Goal: Task Accomplishment & Management: Manage account settings

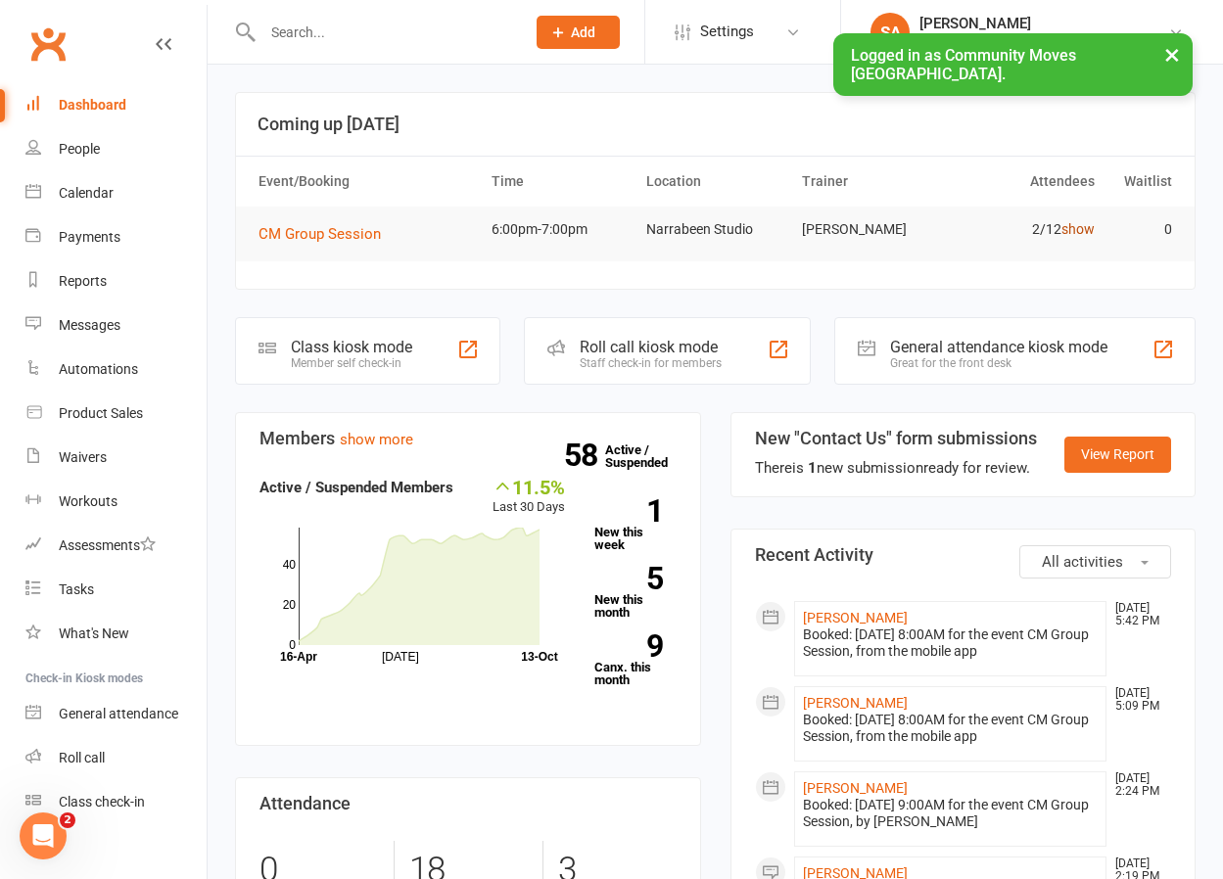
click at [1083, 226] on link "show" at bounding box center [1077, 229] width 33 height 16
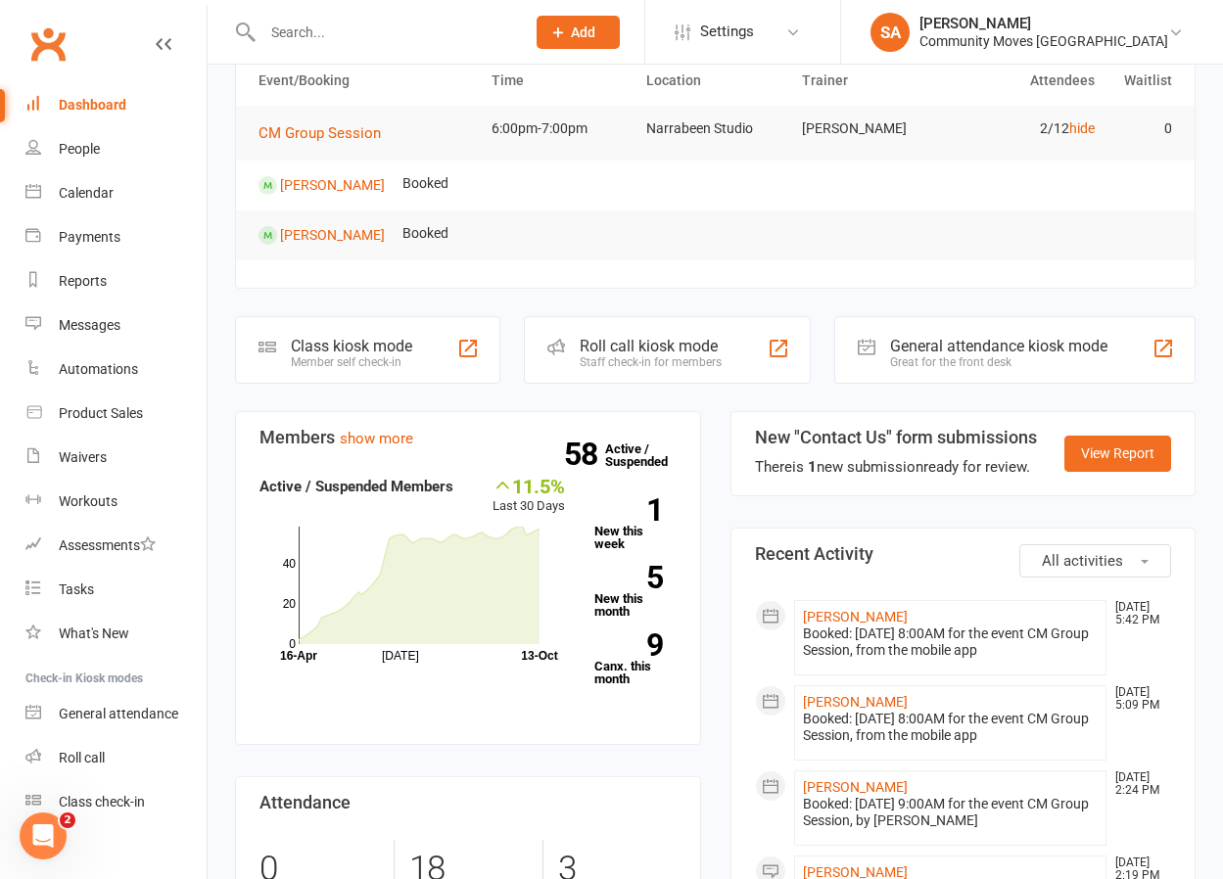
scroll to position [138, 0]
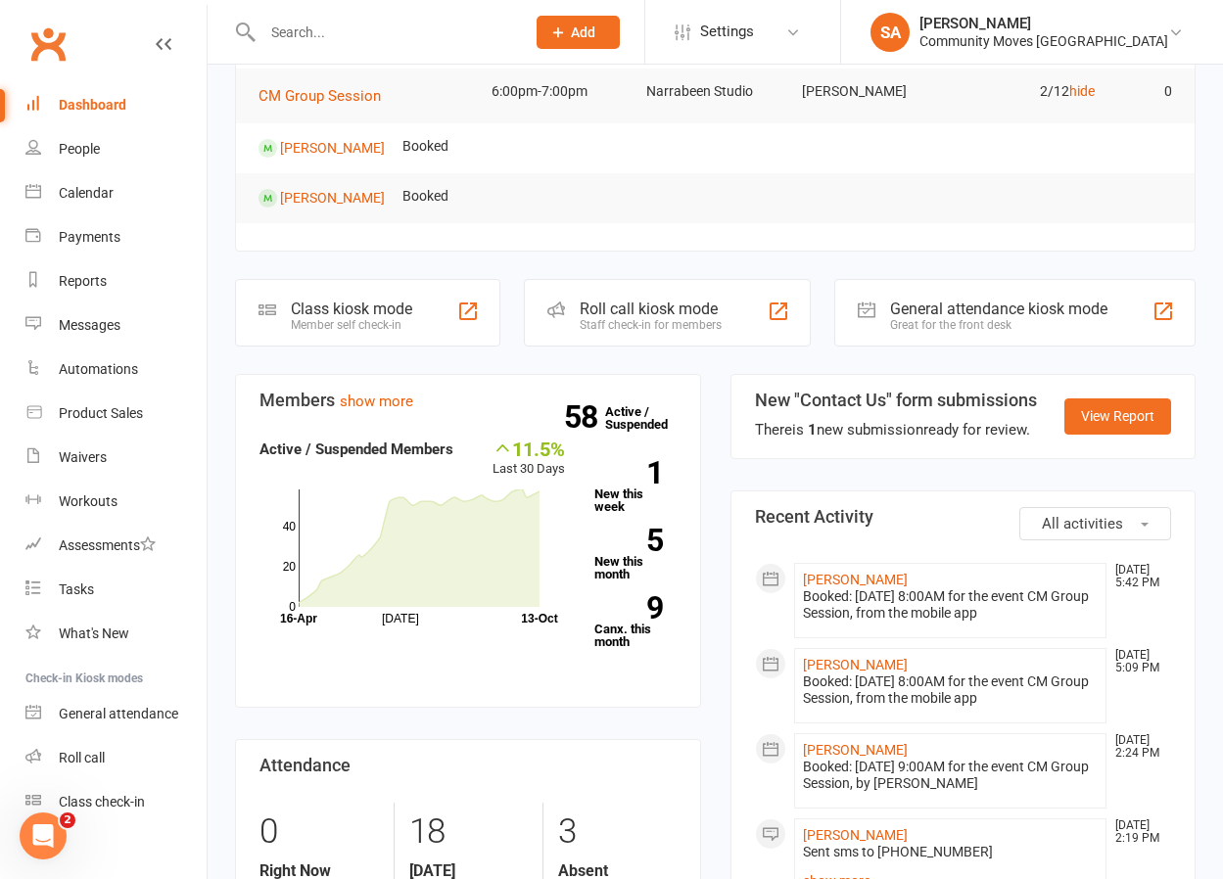
click at [112, 187] on div "Calendar" at bounding box center [86, 193] width 55 height 16
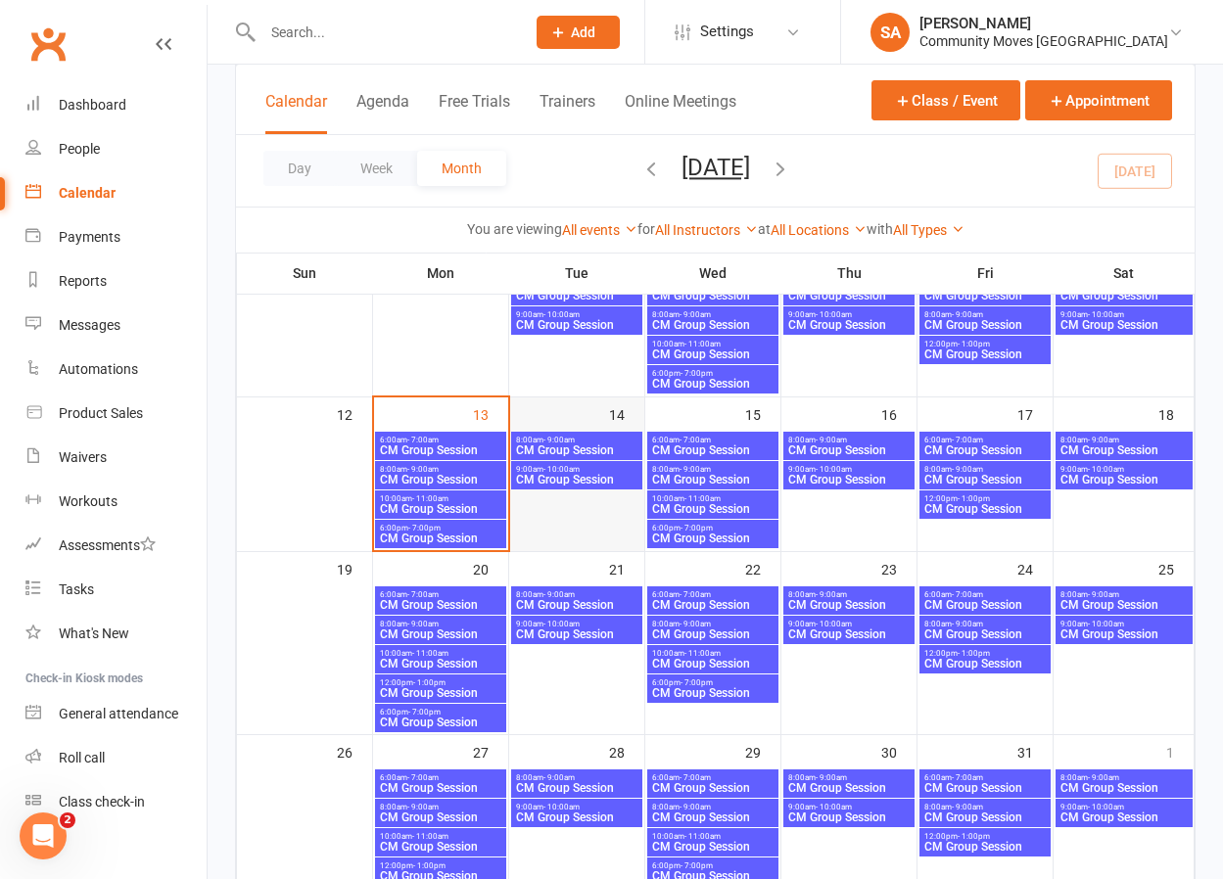
scroll to position [359, 0]
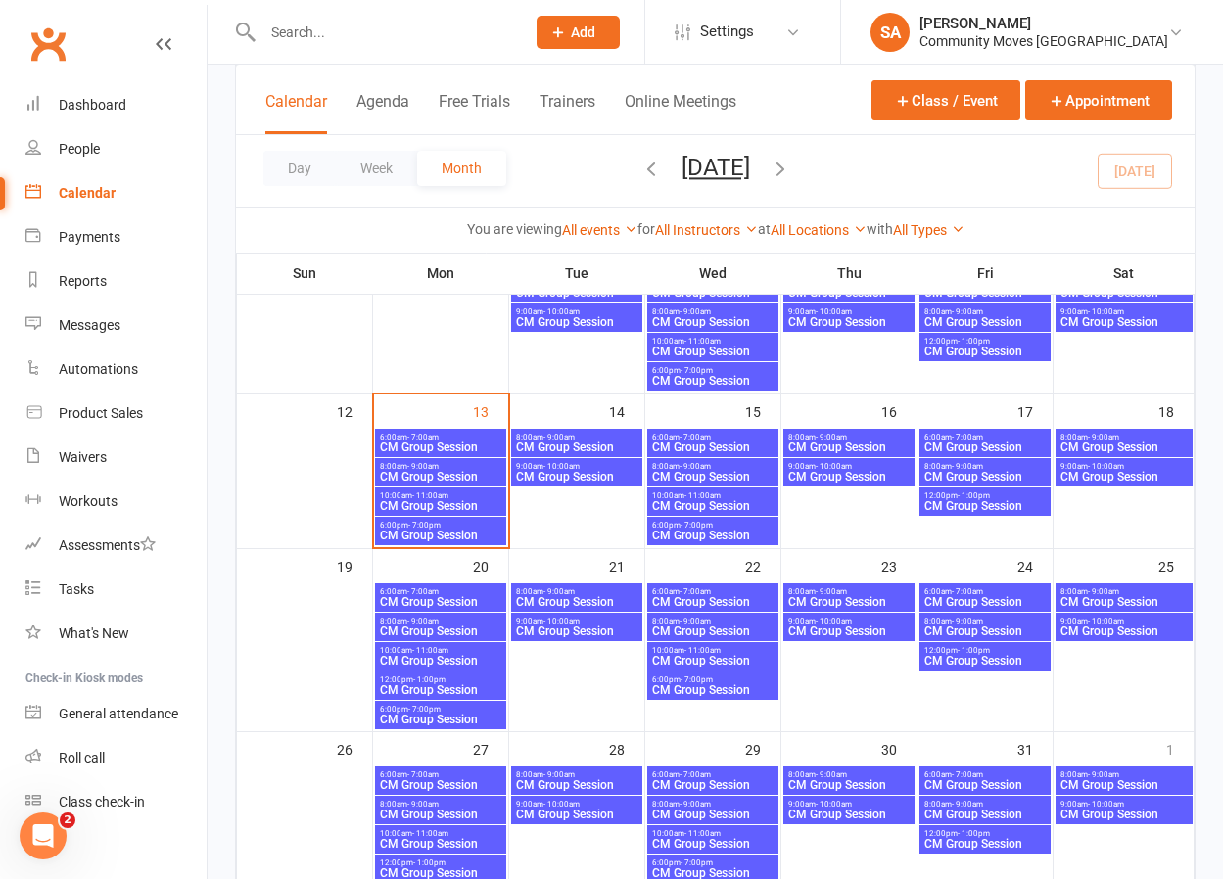
click at [482, 534] on span "CM Group Session" at bounding box center [440, 536] width 123 height 12
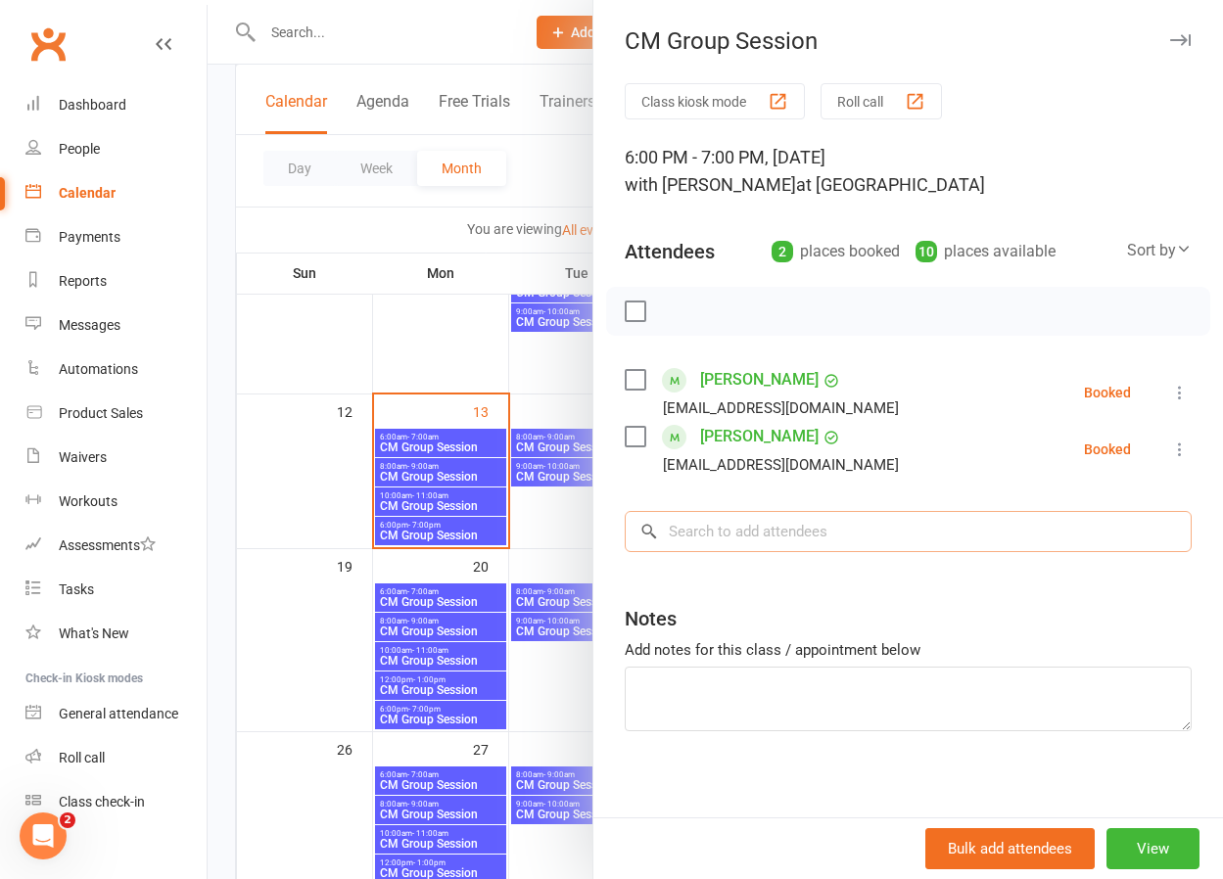
click at [768, 546] on input "search" at bounding box center [908, 531] width 567 height 41
type input "[PERSON_NAME]"
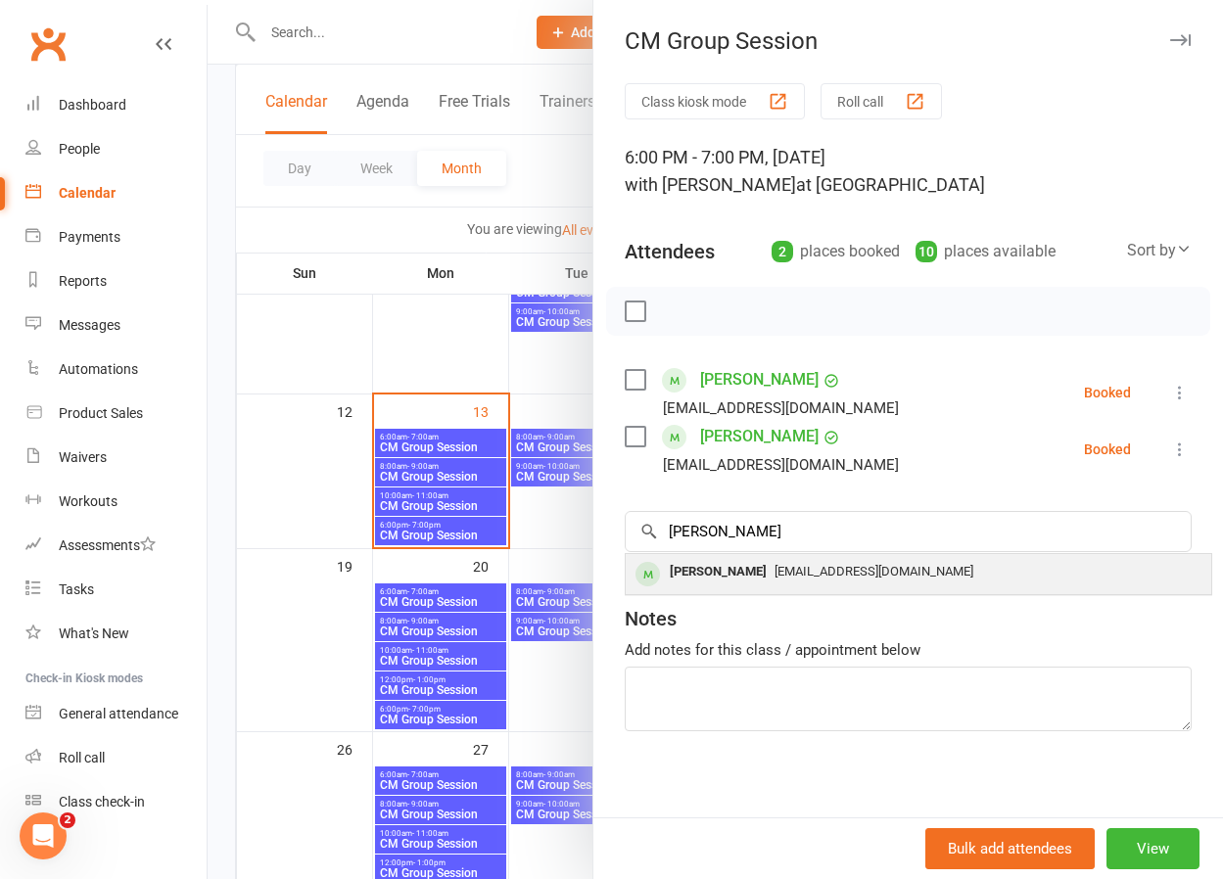
drag, startPoint x: 768, startPoint y: 546, endPoint x: 700, endPoint y: 576, distance: 74.6
click at [700, 576] on div "[PERSON_NAME]" at bounding box center [718, 572] width 113 height 28
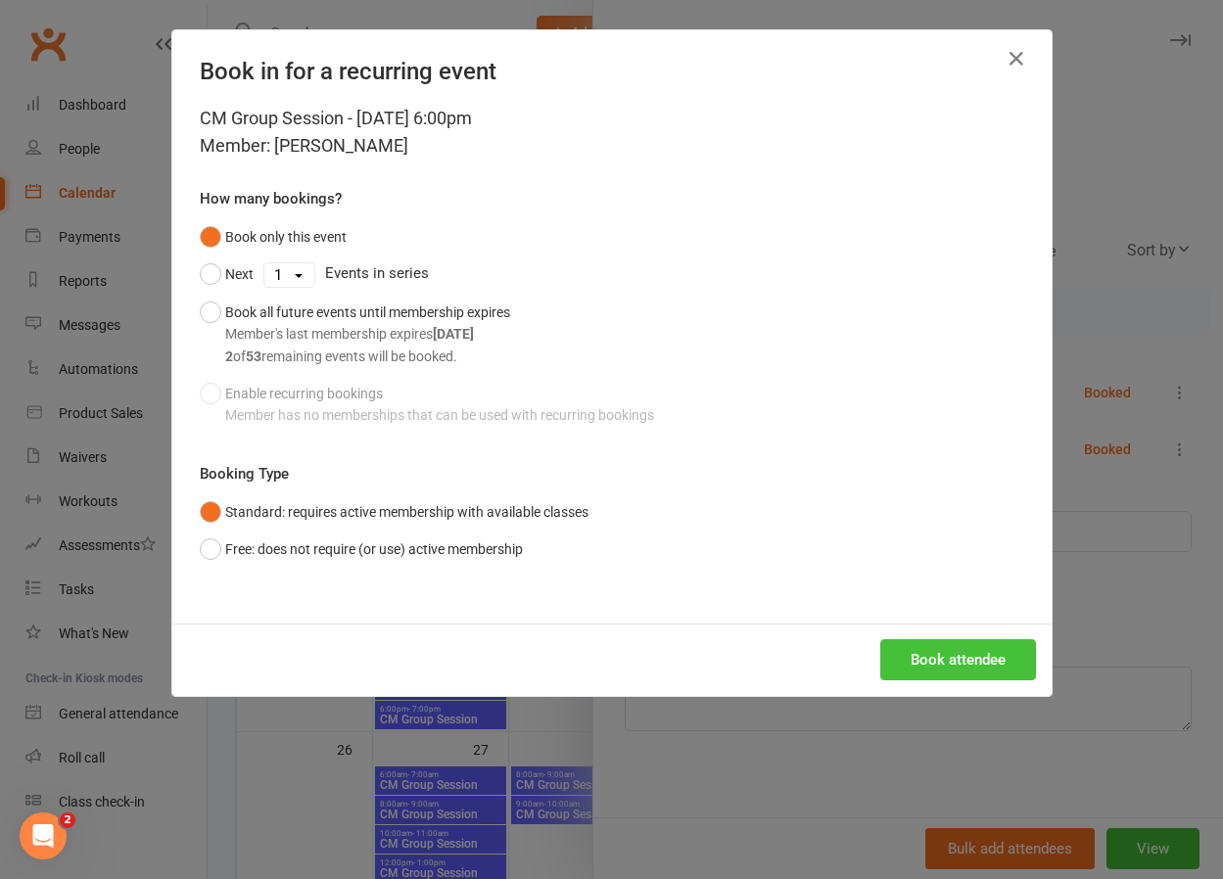
click at [1000, 649] on button "Book attendee" at bounding box center [958, 659] width 156 height 41
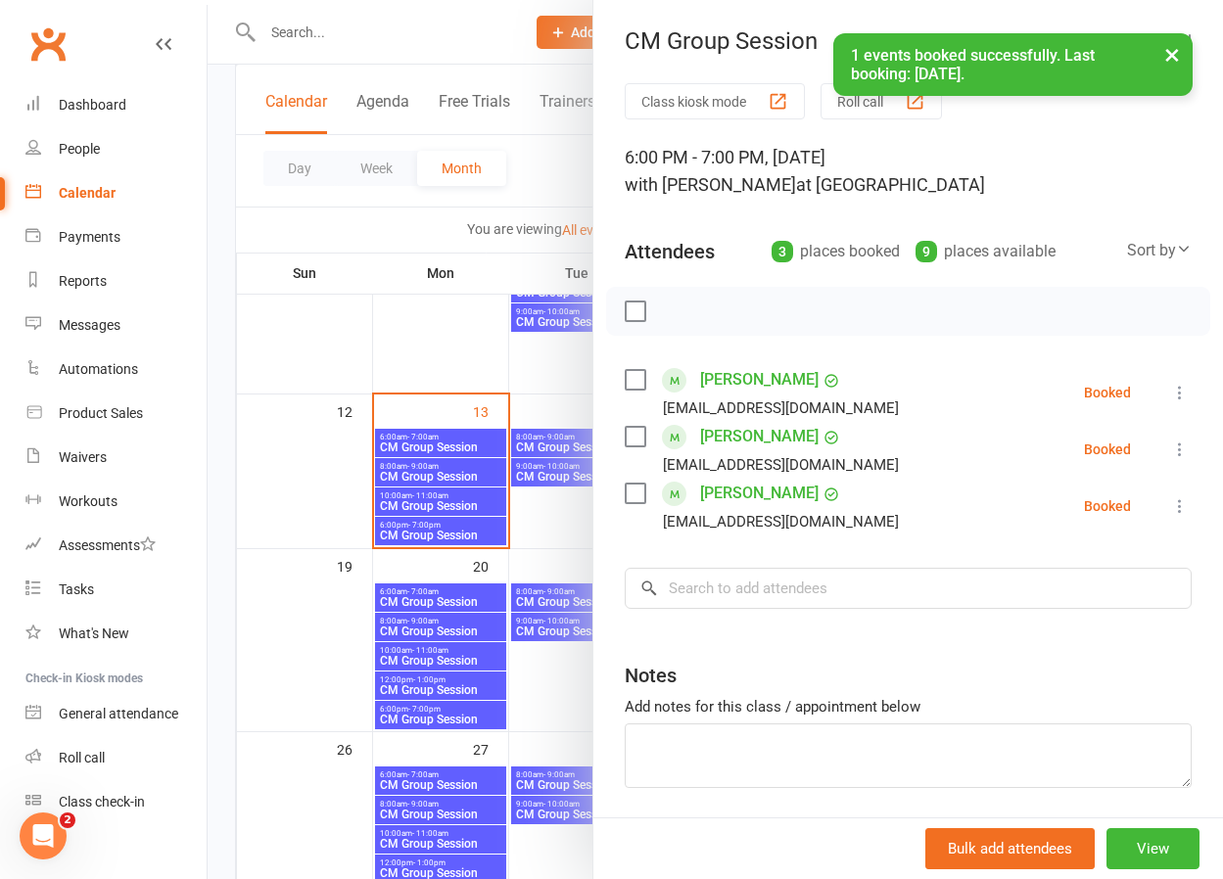
click at [1181, 388] on icon at bounding box center [1180, 393] width 20 height 20
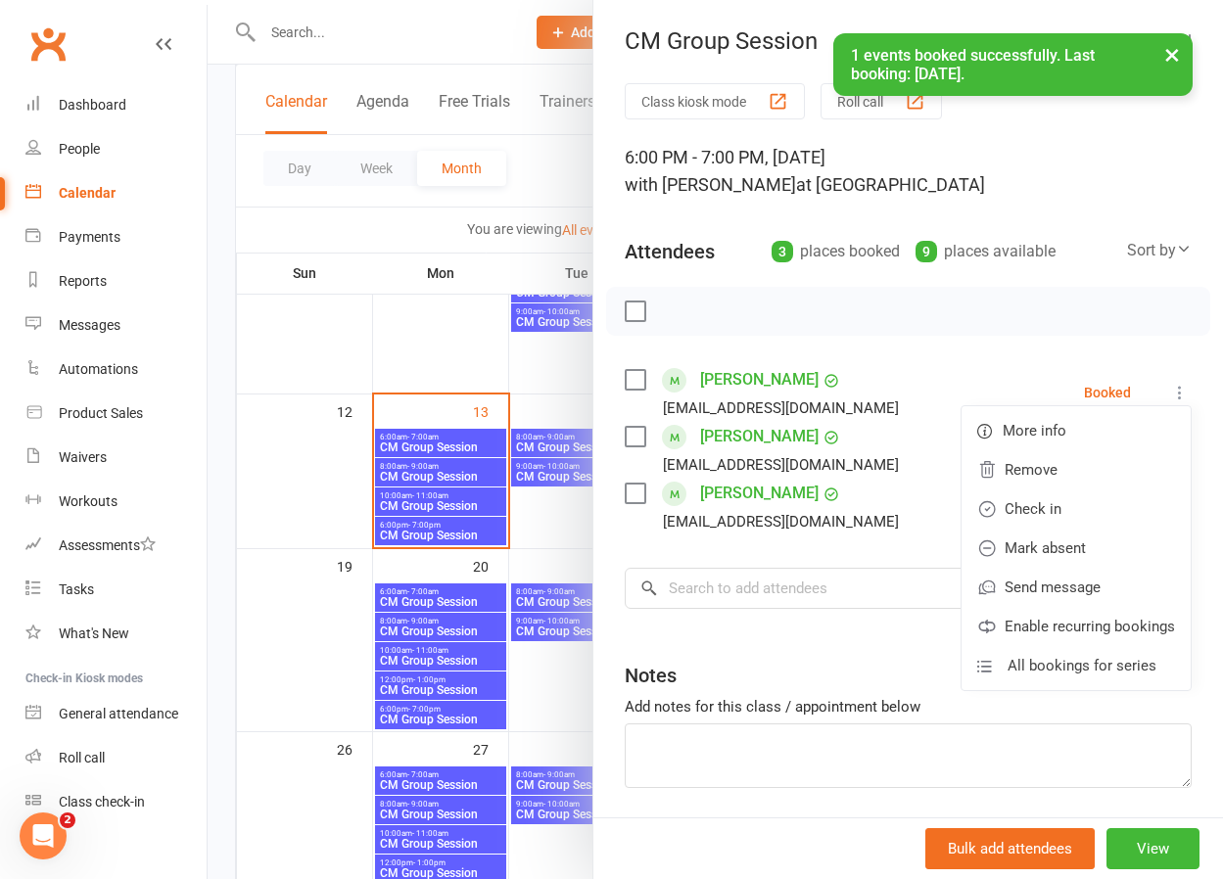
click at [1036, 513] on link "Check in" at bounding box center [1075, 508] width 229 height 39
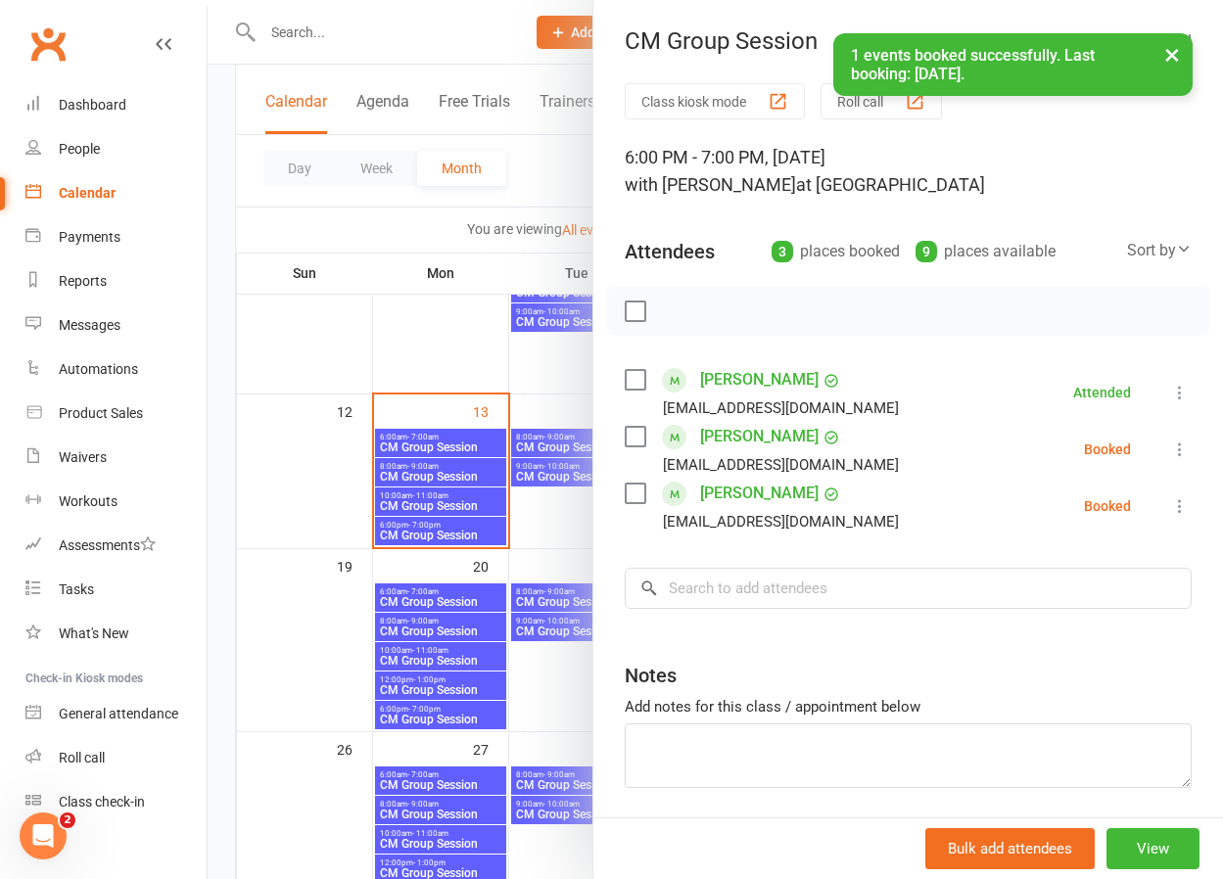
click at [1188, 446] on icon at bounding box center [1180, 450] width 20 height 20
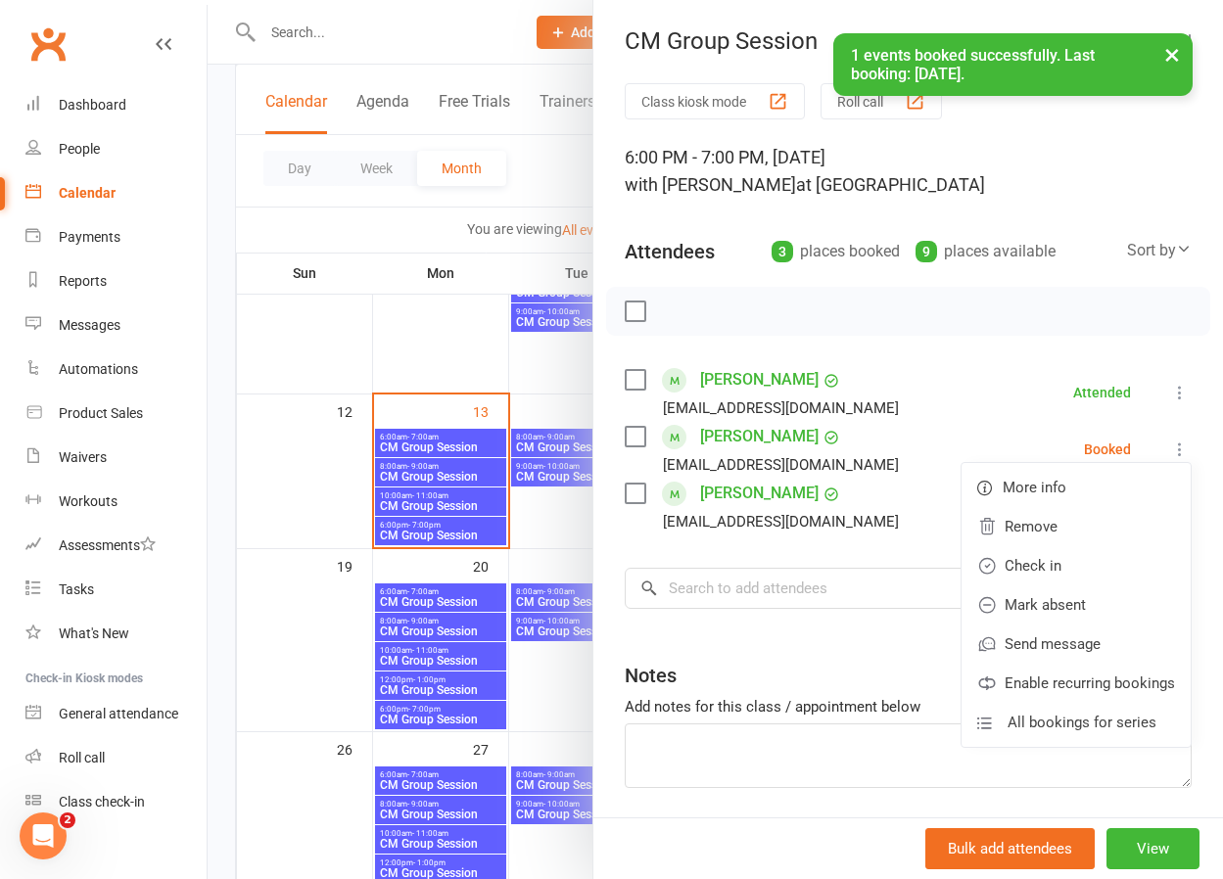
click at [1185, 447] on icon at bounding box center [1180, 450] width 20 height 20
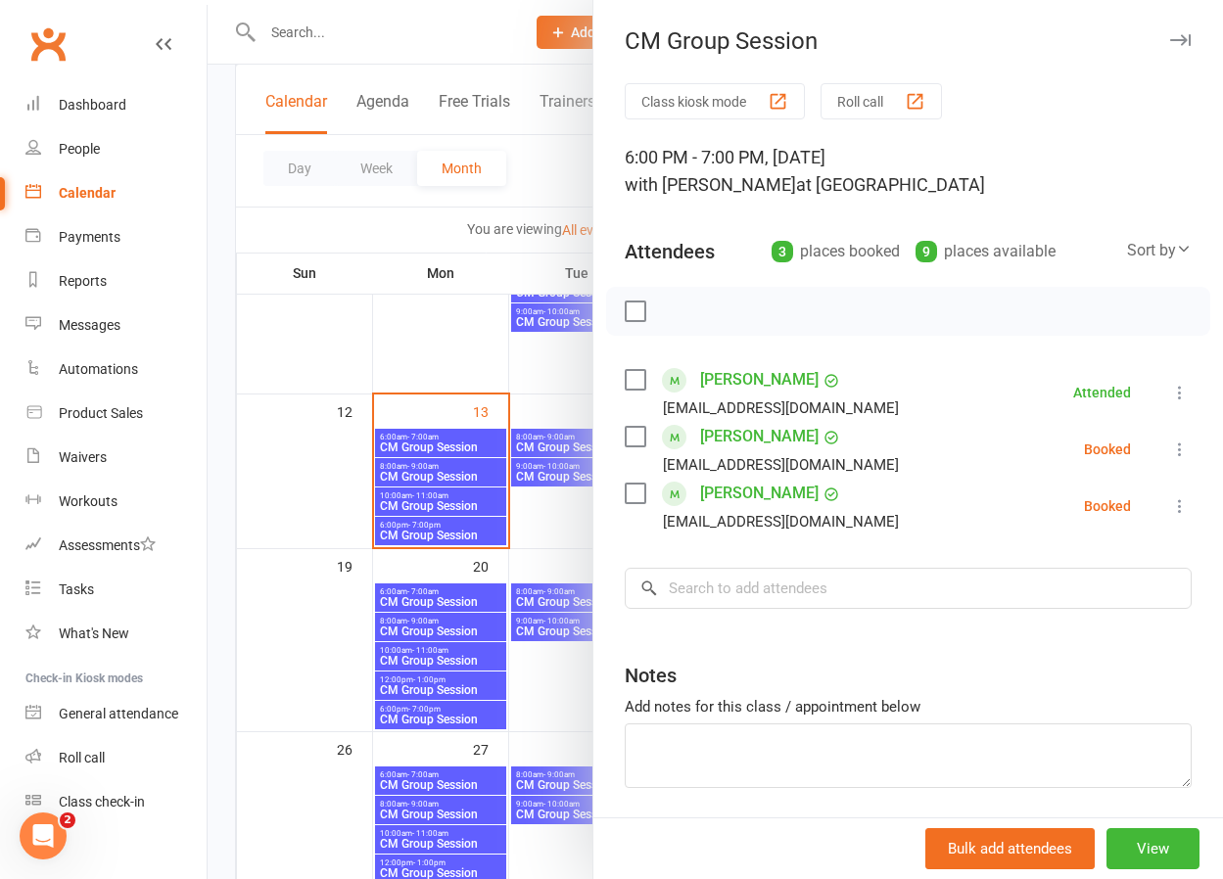
click at [1179, 448] on icon at bounding box center [1180, 450] width 20 height 20
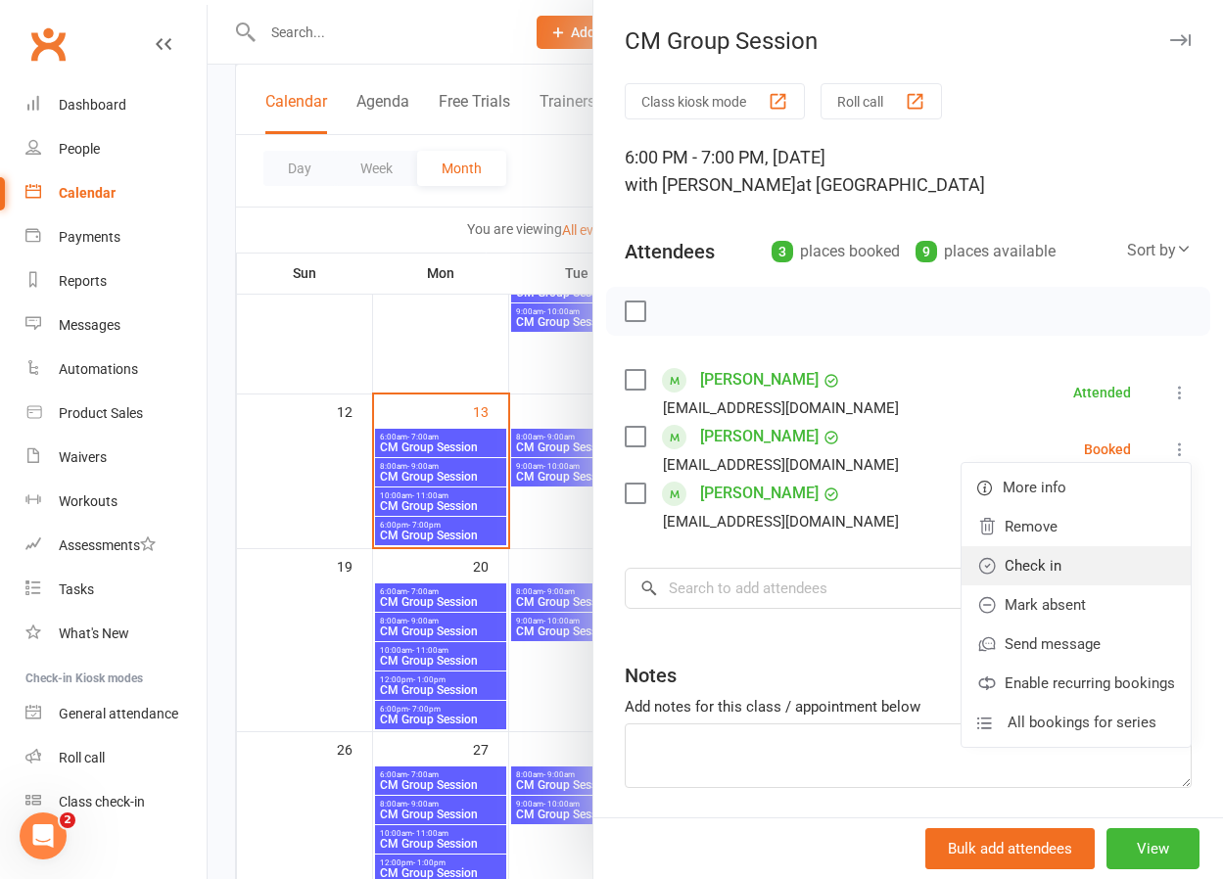
click at [1052, 557] on link "Check in" at bounding box center [1075, 565] width 229 height 39
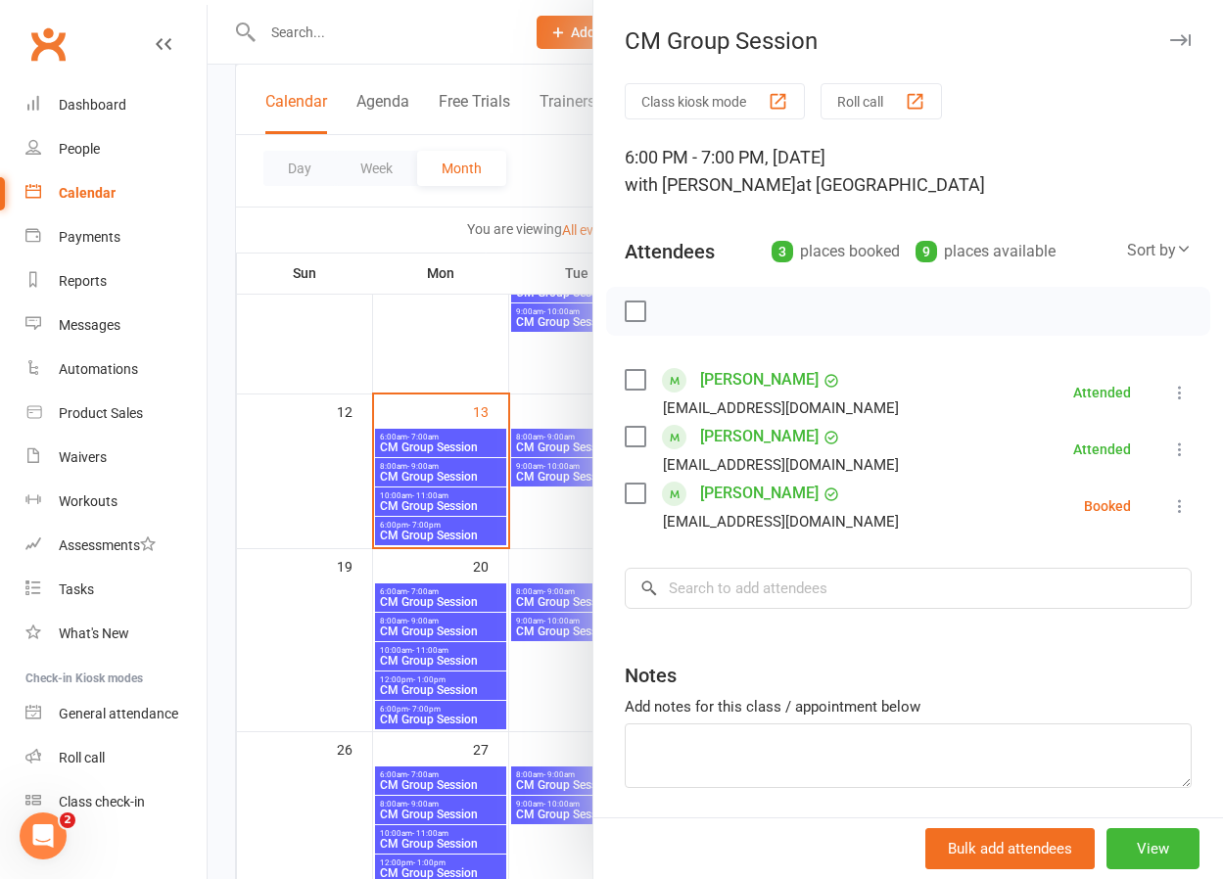
scroll to position [1, 0]
click at [1173, 495] on button at bounding box center [1179, 504] width 23 height 23
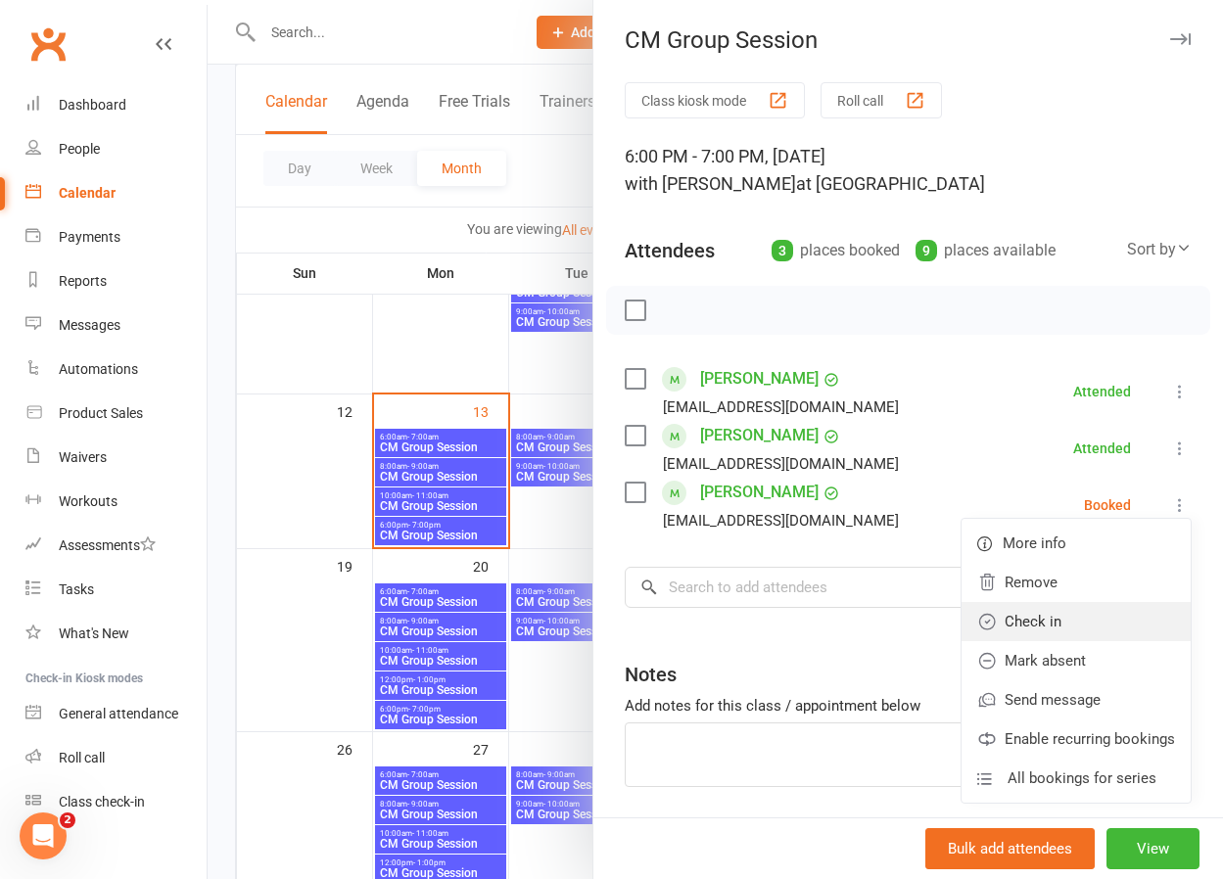
click at [1054, 614] on link "Check in" at bounding box center [1075, 621] width 229 height 39
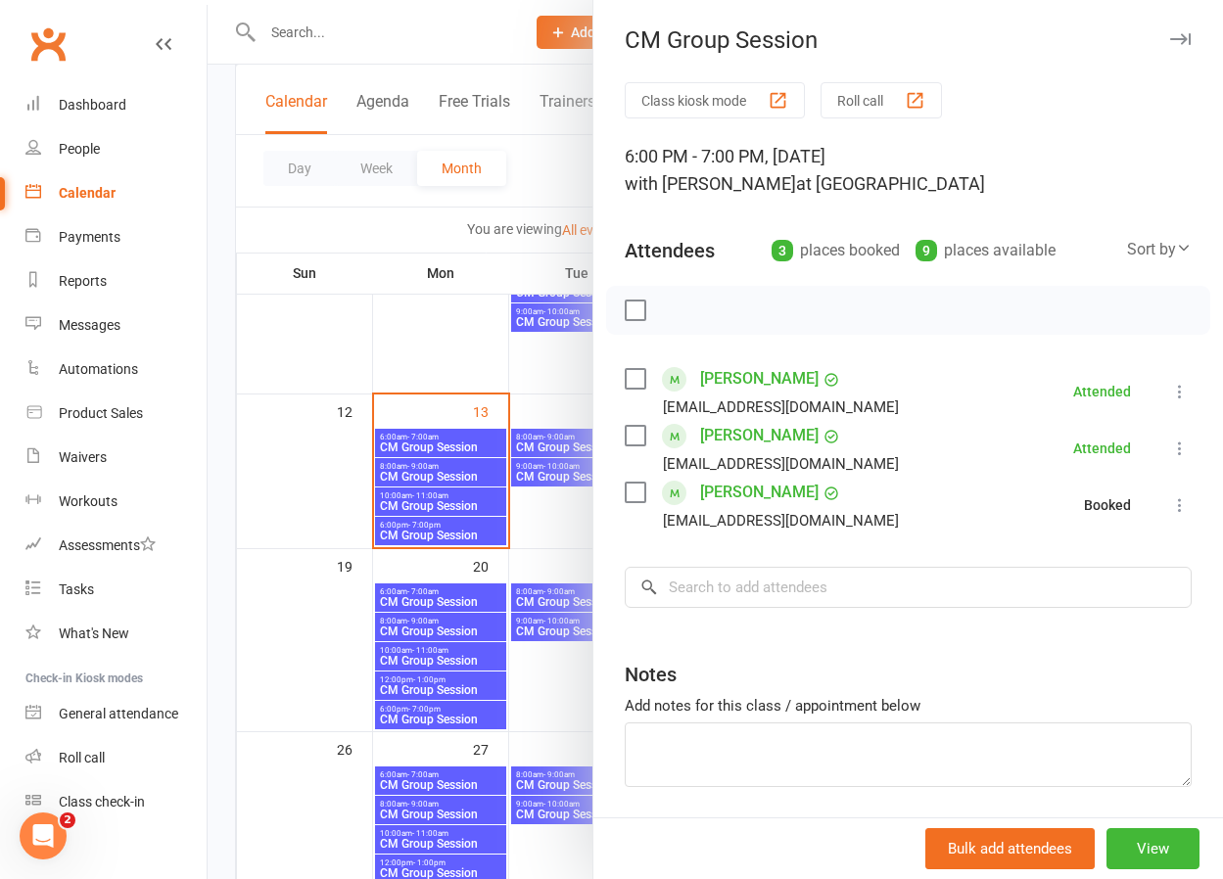
scroll to position [2, 0]
click at [454, 314] on div at bounding box center [715, 439] width 1015 height 879
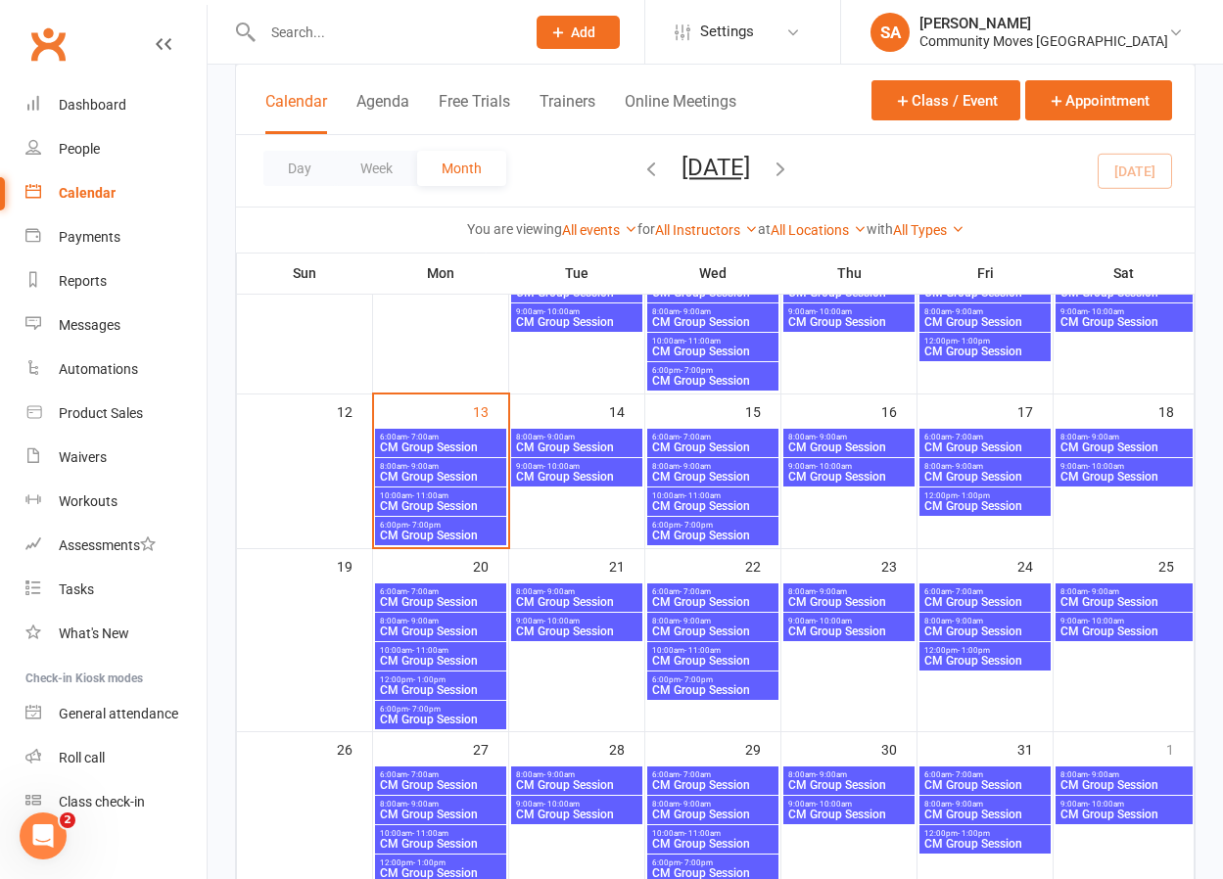
click at [443, 715] on span "CM Group Session" at bounding box center [440, 720] width 123 height 12
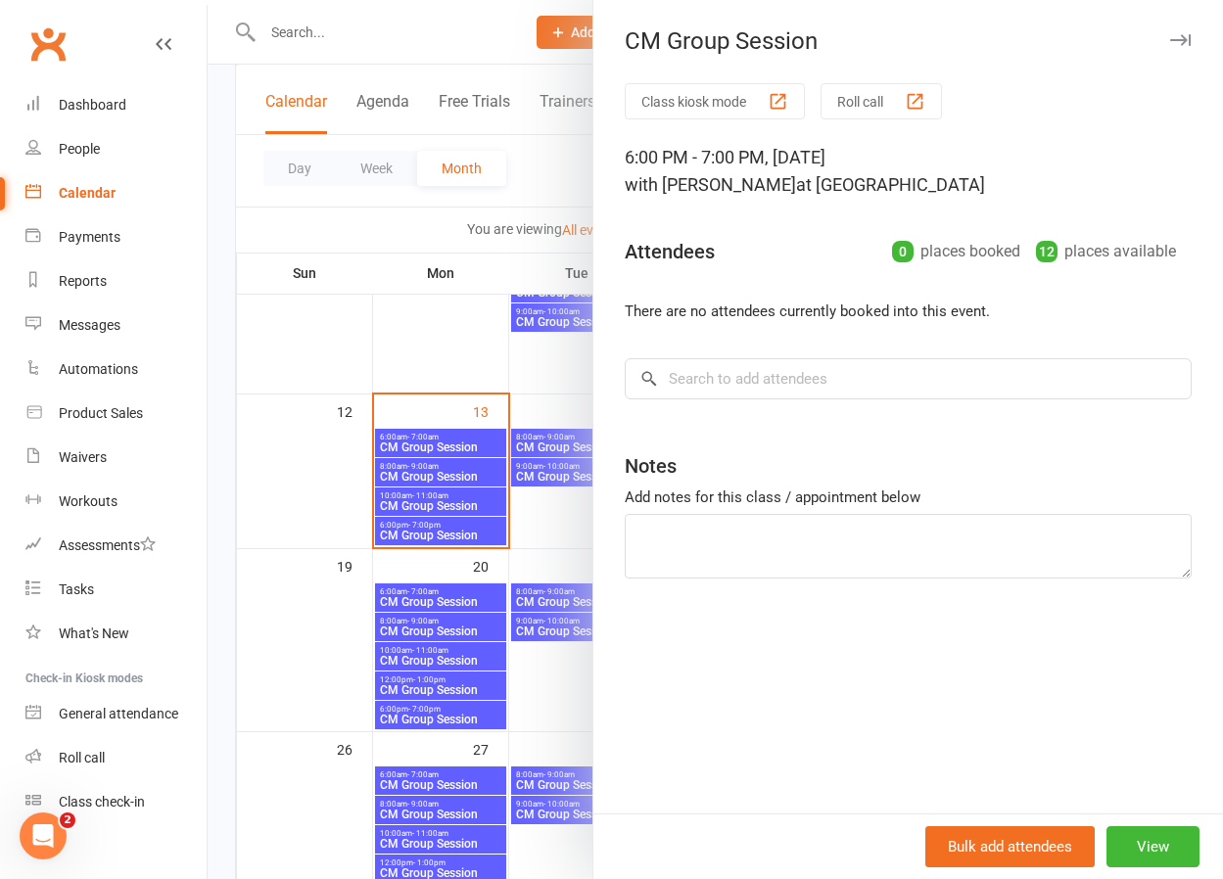
click at [415, 536] on div at bounding box center [715, 439] width 1015 height 879
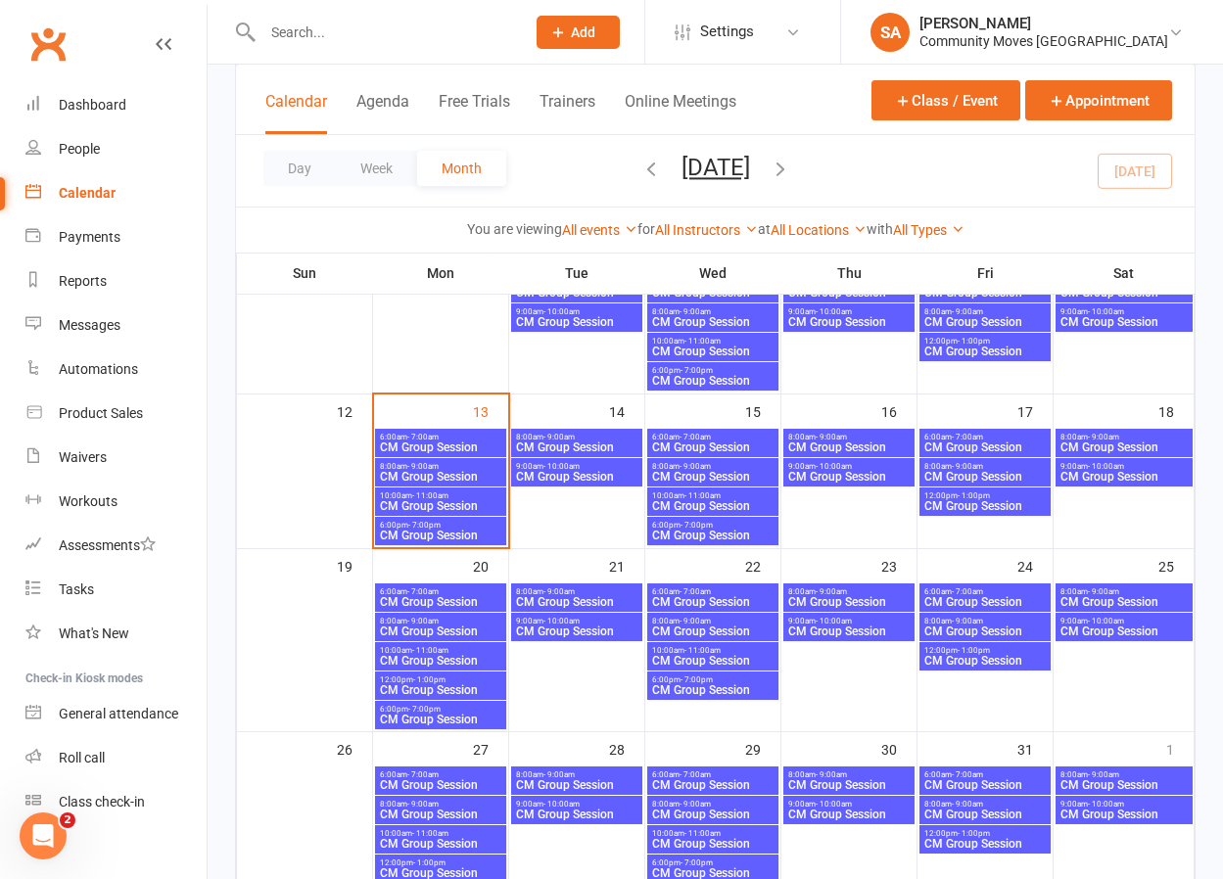
click at [415, 536] on span "CM Group Session" at bounding box center [440, 536] width 123 height 12
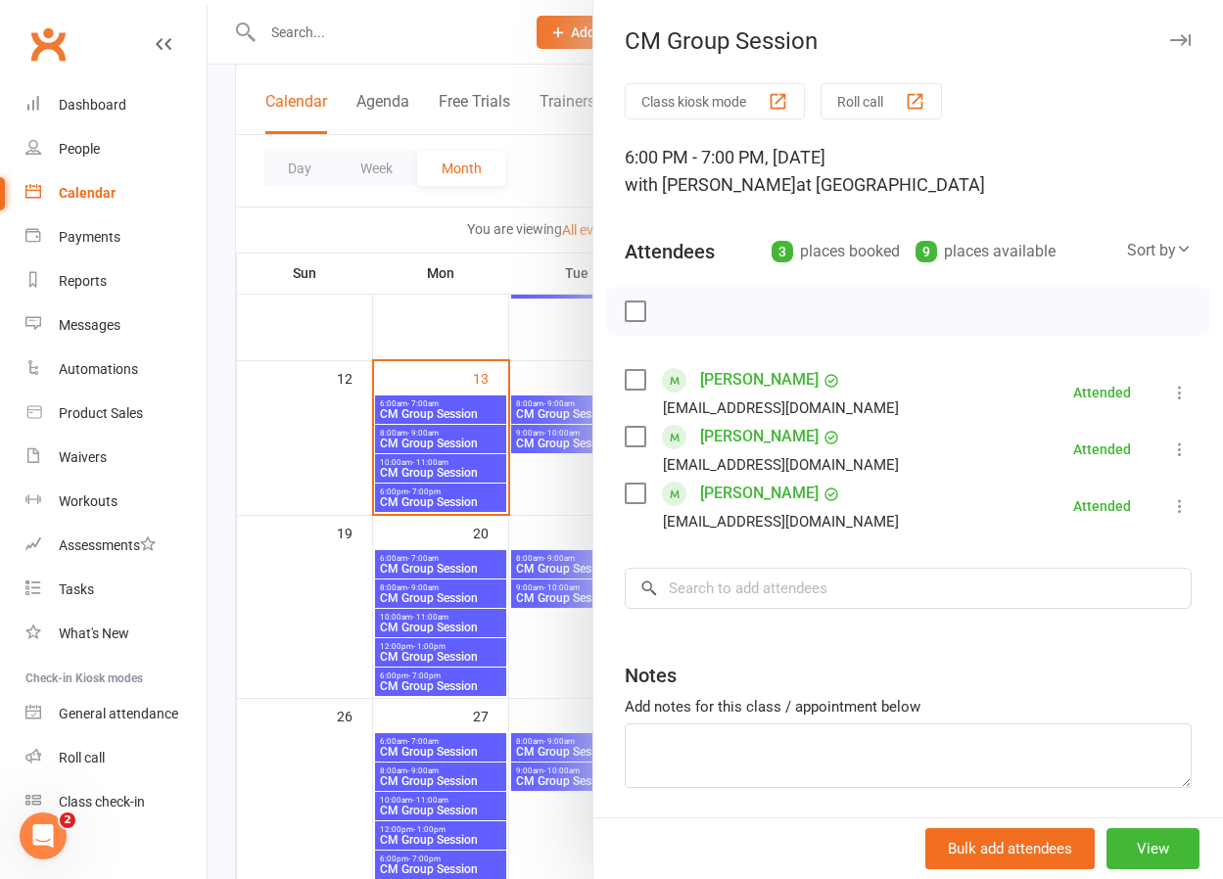
scroll to position [377, 0]
